Goal: Transaction & Acquisition: Book appointment/travel/reservation

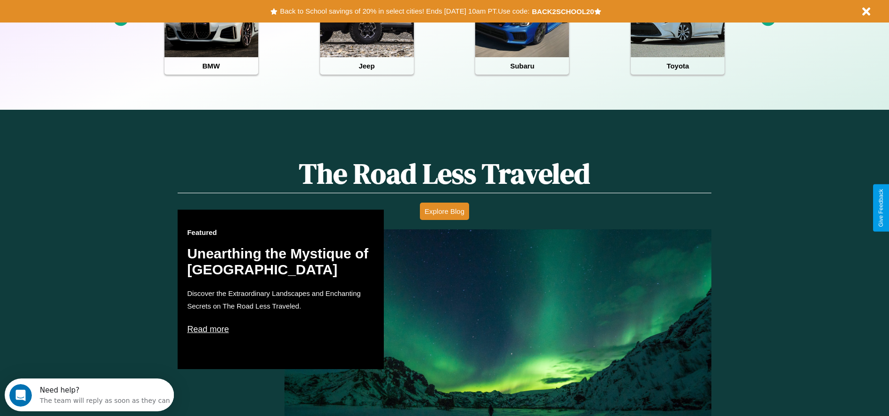
scroll to position [417, 0]
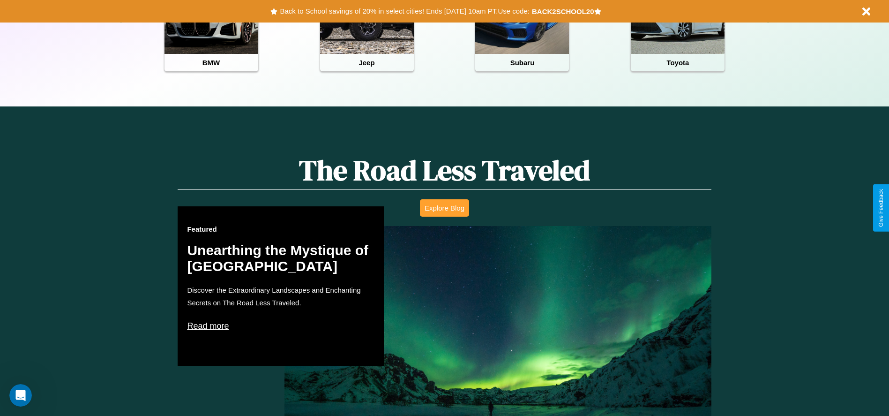
click at [444, 208] on button "Explore Blog" at bounding box center [444, 207] width 49 height 17
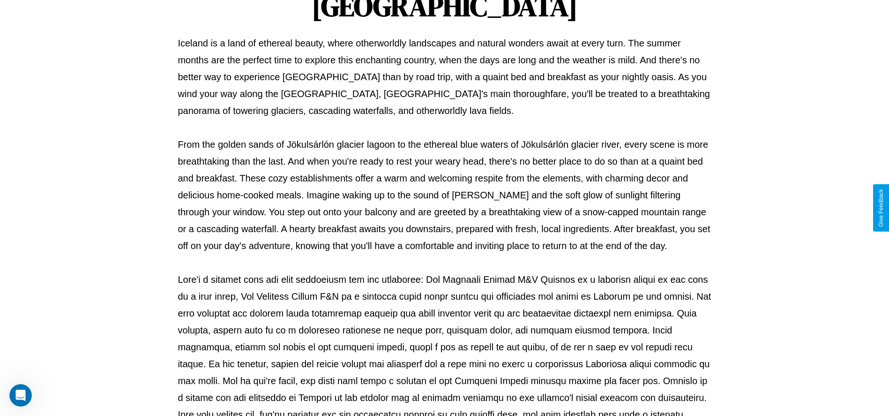
scroll to position [311, 0]
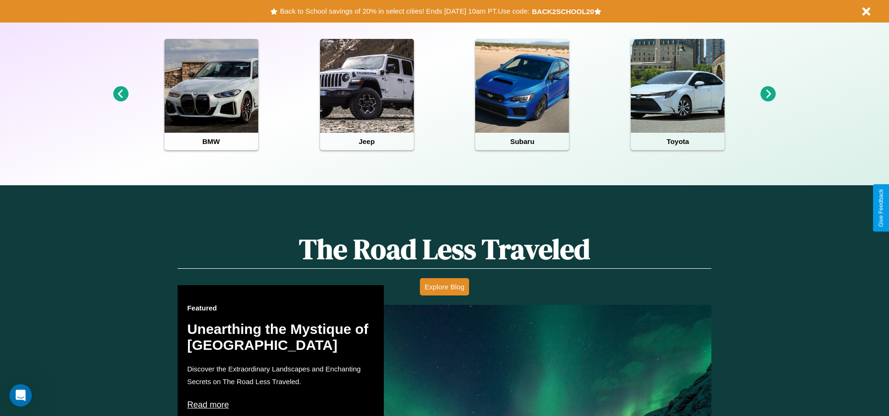
scroll to position [194, 0]
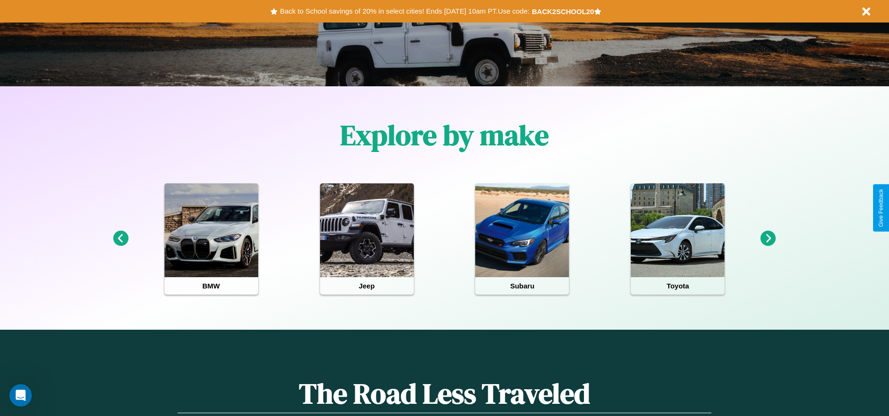
click at [768, 238] on icon at bounding box center [767, 238] width 15 height 15
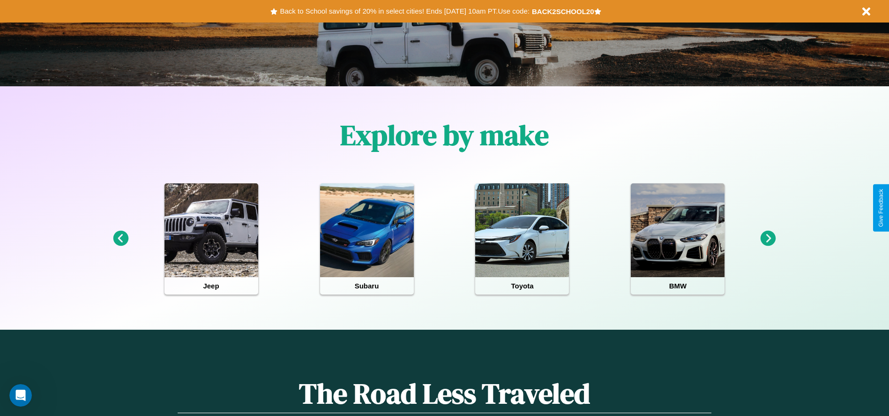
click at [768, 238] on icon at bounding box center [767, 238] width 15 height 15
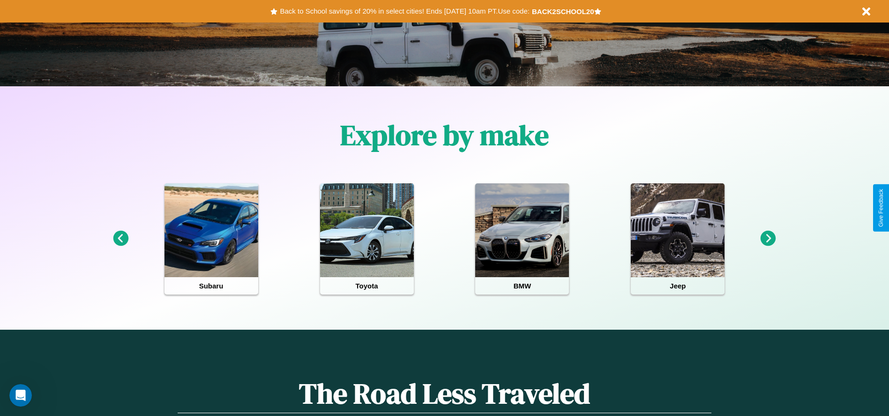
click at [768, 238] on icon at bounding box center [767, 238] width 15 height 15
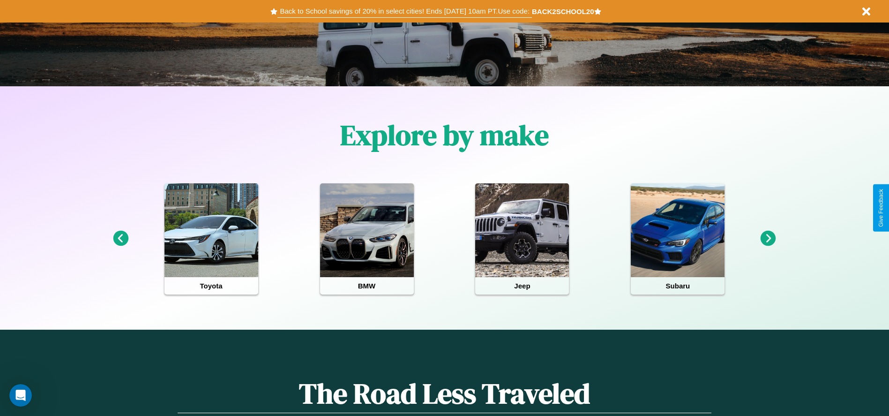
click at [404, 11] on button "Back to School savings of 20% in select cities! Ends [DATE] 10am PT. Use code:" at bounding box center [404, 11] width 254 height 13
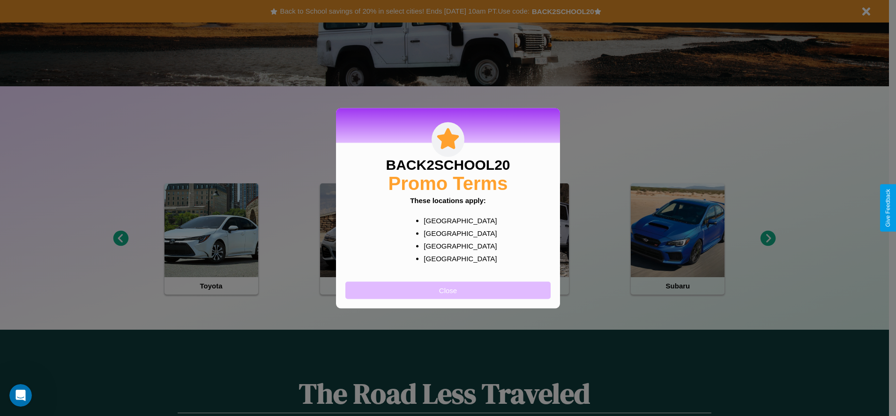
click at [448, 290] on button "Close" at bounding box center [447, 289] width 205 height 17
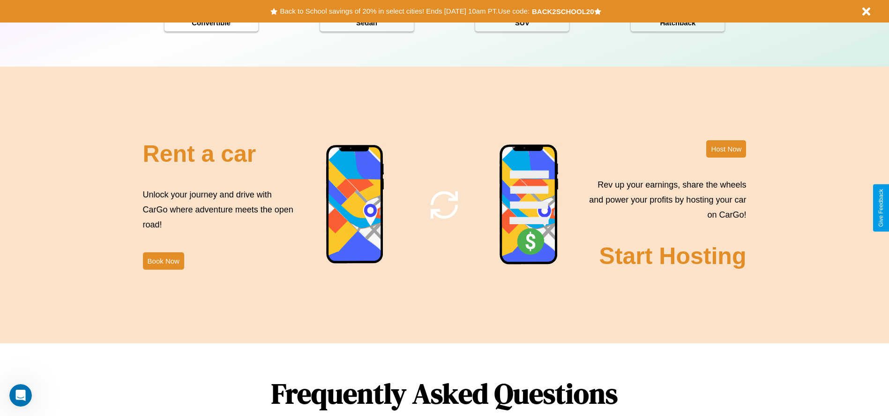
scroll to position [1133, 0]
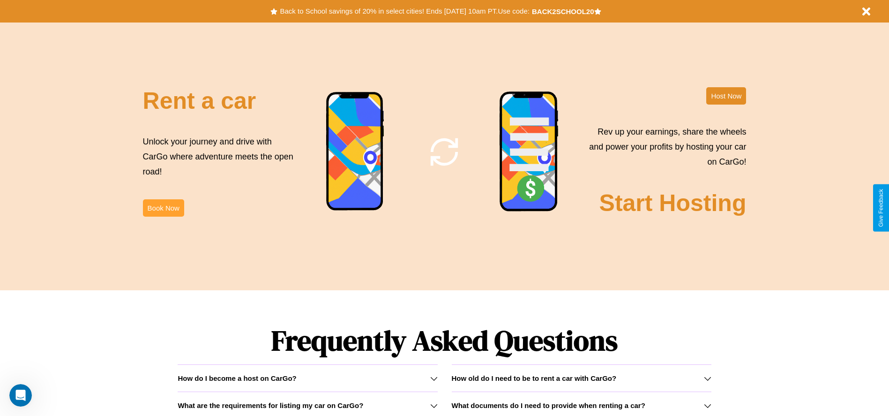
click at [163, 208] on button "Book Now" at bounding box center [163, 207] width 41 height 17
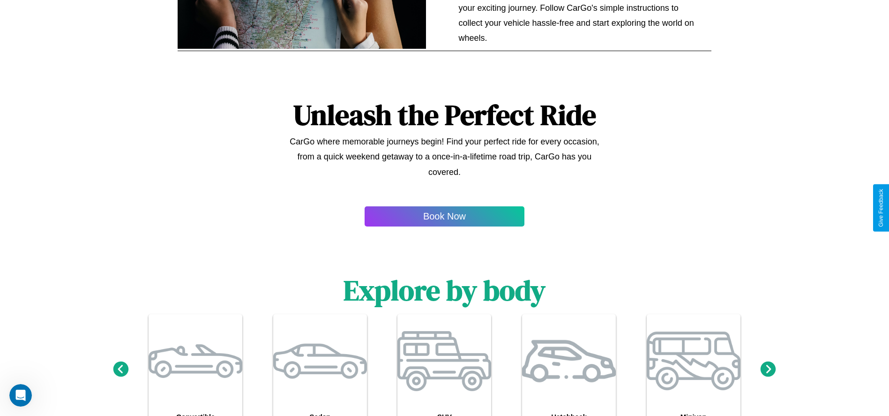
scroll to position [866, 0]
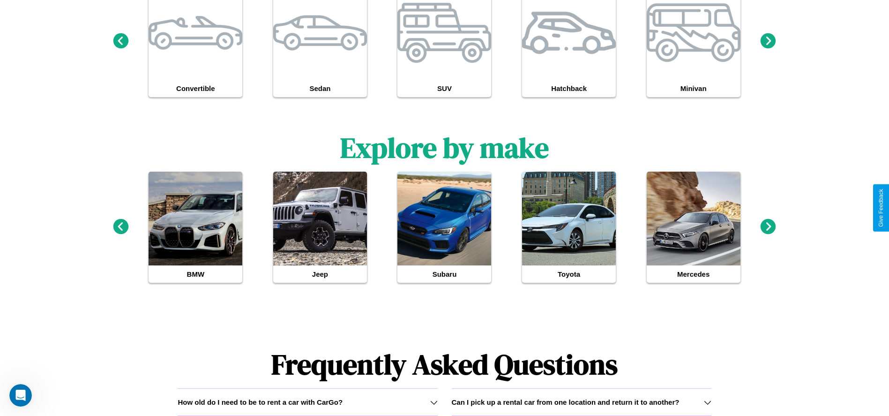
type input "******"
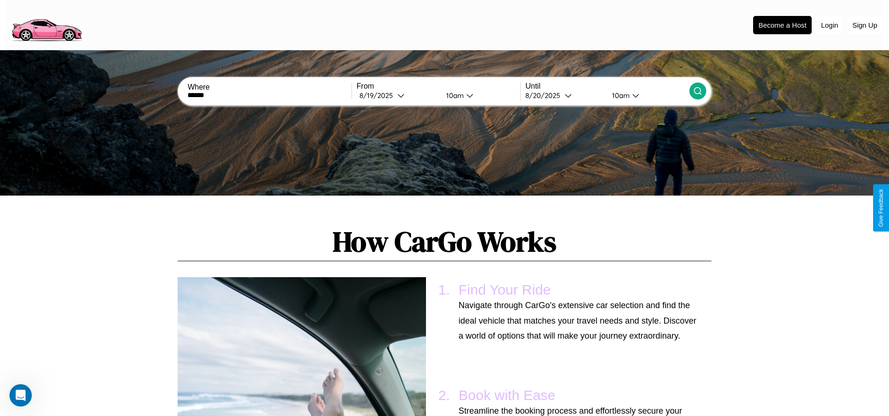
click at [697, 91] on icon at bounding box center [697, 90] width 9 height 9
